Goal: Task Accomplishment & Management: Manage account settings

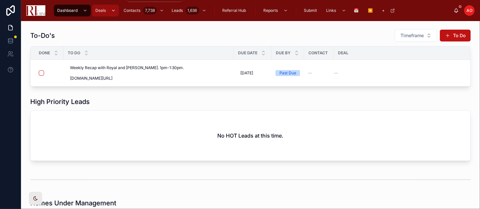
click at [115, 11] on icon "scrollable content" at bounding box center [113, 10] width 5 height 5
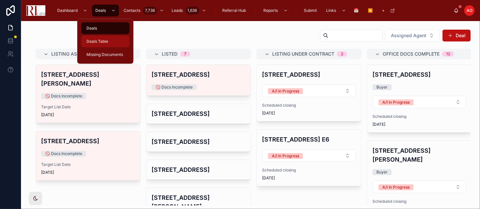
click at [109, 39] on div "Deals Table" at bounding box center [105, 41] width 40 height 11
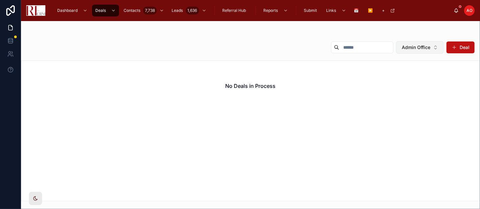
click at [434, 47] on button "Admin Office" at bounding box center [420, 47] width 48 height 12
click at [414, 74] on div "None" at bounding box center [420, 74] width 79 height 11
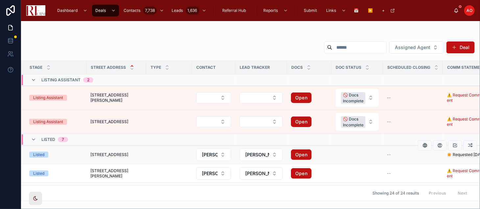
scroll to position [72, 0]
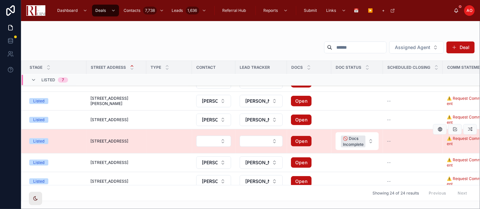
click at [111, 142] on span "[STREET_ADDRESS]" at bounding box center [109, 140] width 38 height 5
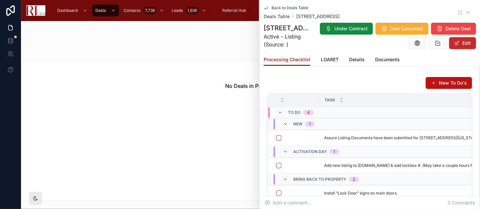
click at [450, 46] on button "Edit" at bounding box center [462, 43] width 27 height 12
click at [360, 61] on span "Details" at bounding box center [356, 59] width 15 height 7
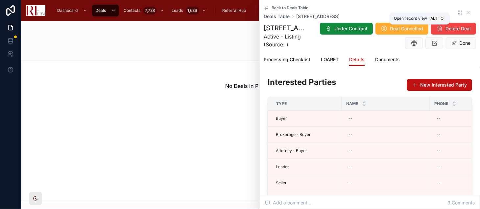
click at [458, 12] on icon at bounding box center [460, 12] width 5 height 5
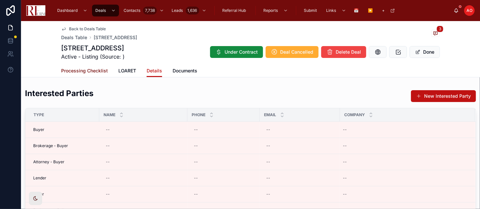
click at [74, 69] on span "Processing Checklist" at bounding box center [84, 70] width 47 height 7
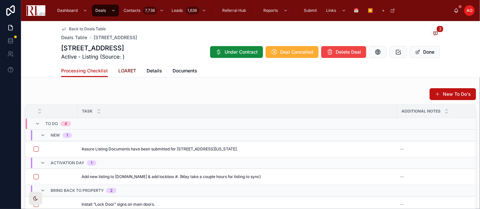
click at [122, 69] on span "LOARET" at bounding box center [127, 70] width 18 height 7
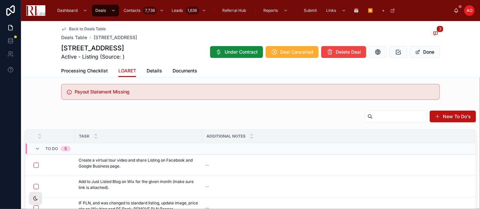
scroll to position [65, 0]
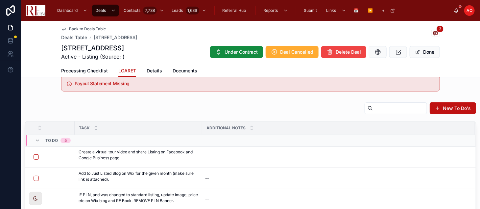
click at [244, 68] on div "Processing Checklist LOARET Details Documents" at bounding box center [250, 70] width 379 height 12
click at [99, 102] on div "New To Do's" at bounding box center [250, 109] width 451 height 15
